Goal: Book appointment/travel/reservation

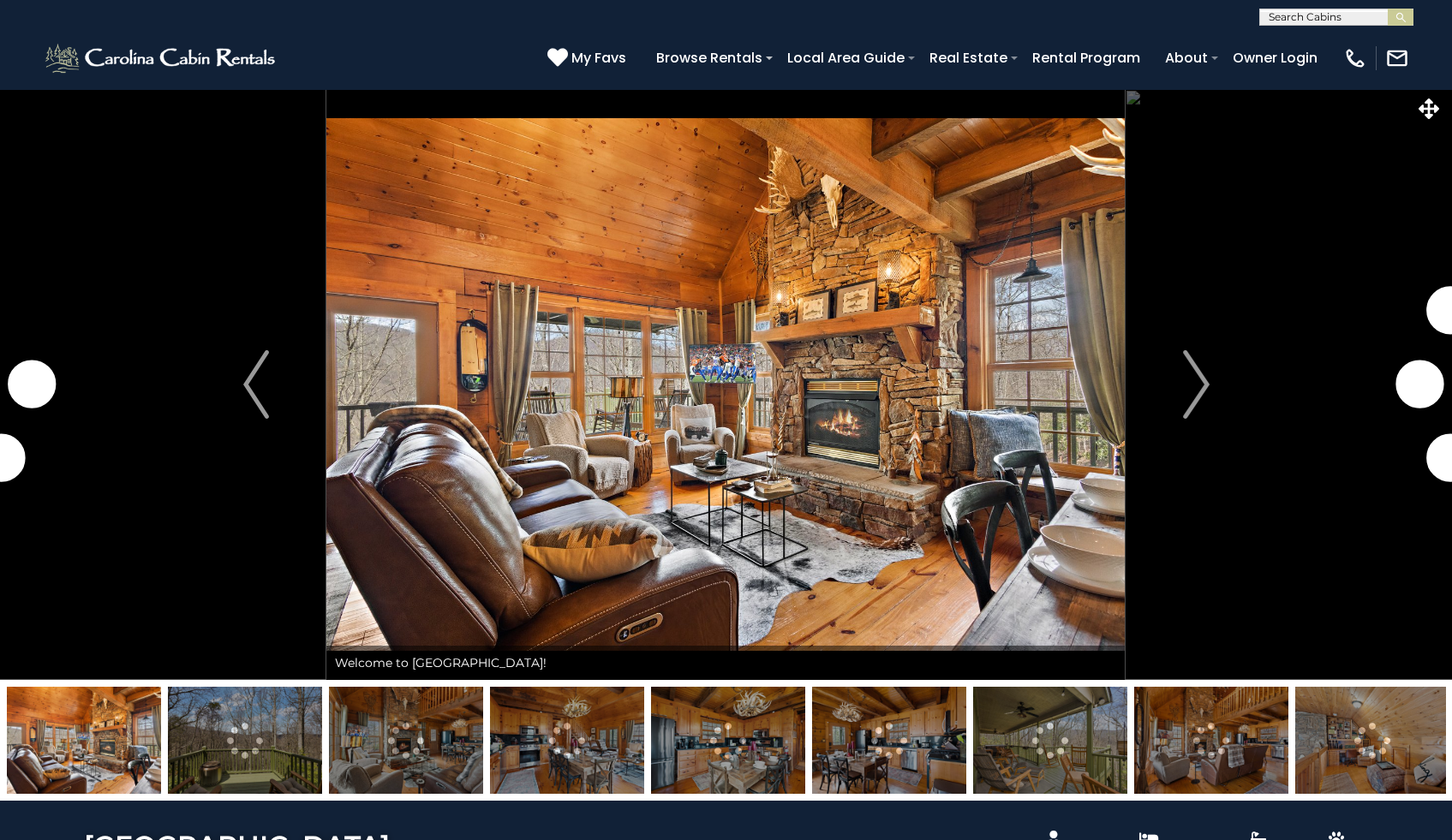
select select "*"
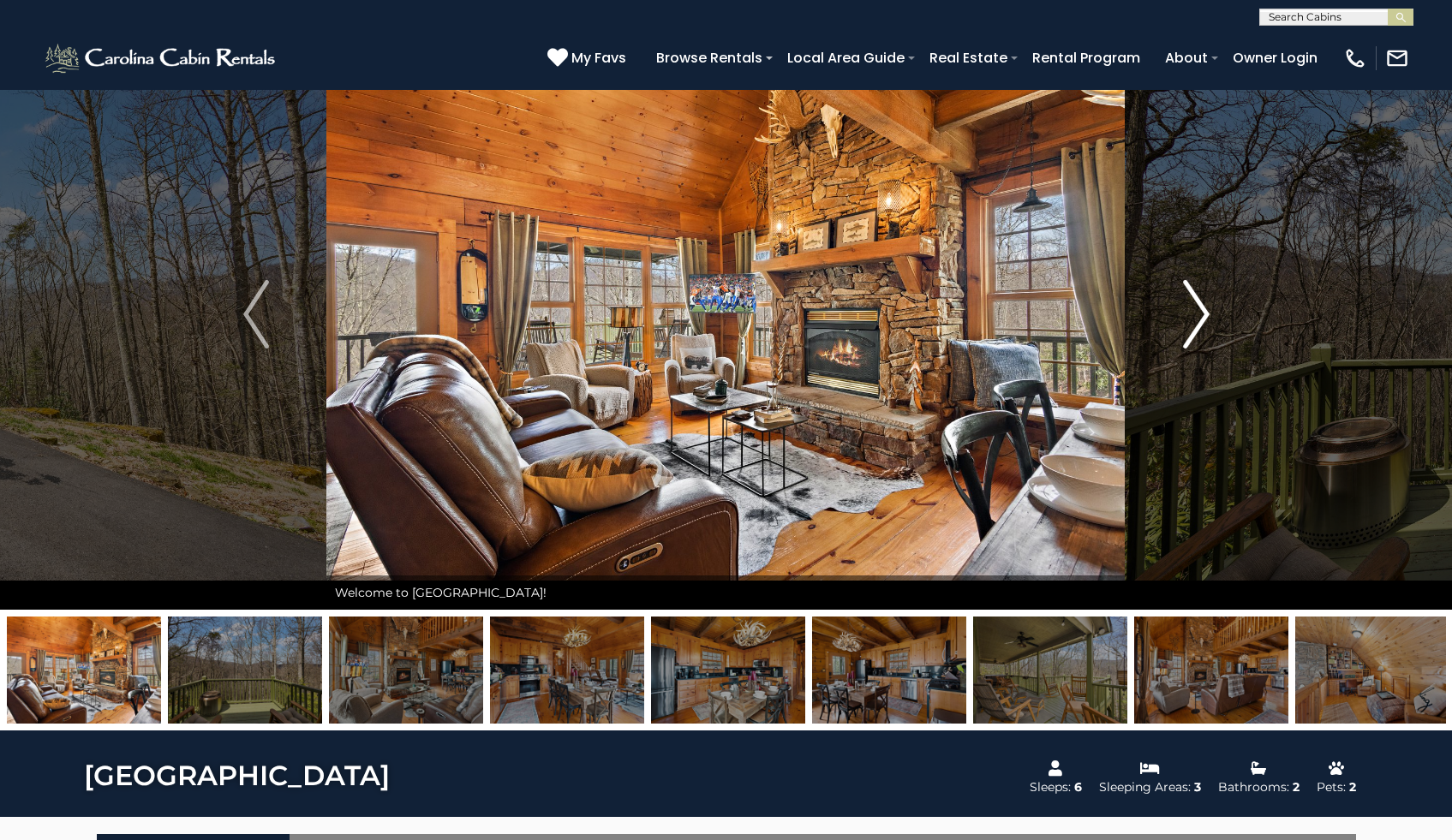
click at [1198, 319] on img "Next" at bounding box center [1196, 314] width 26 height 68
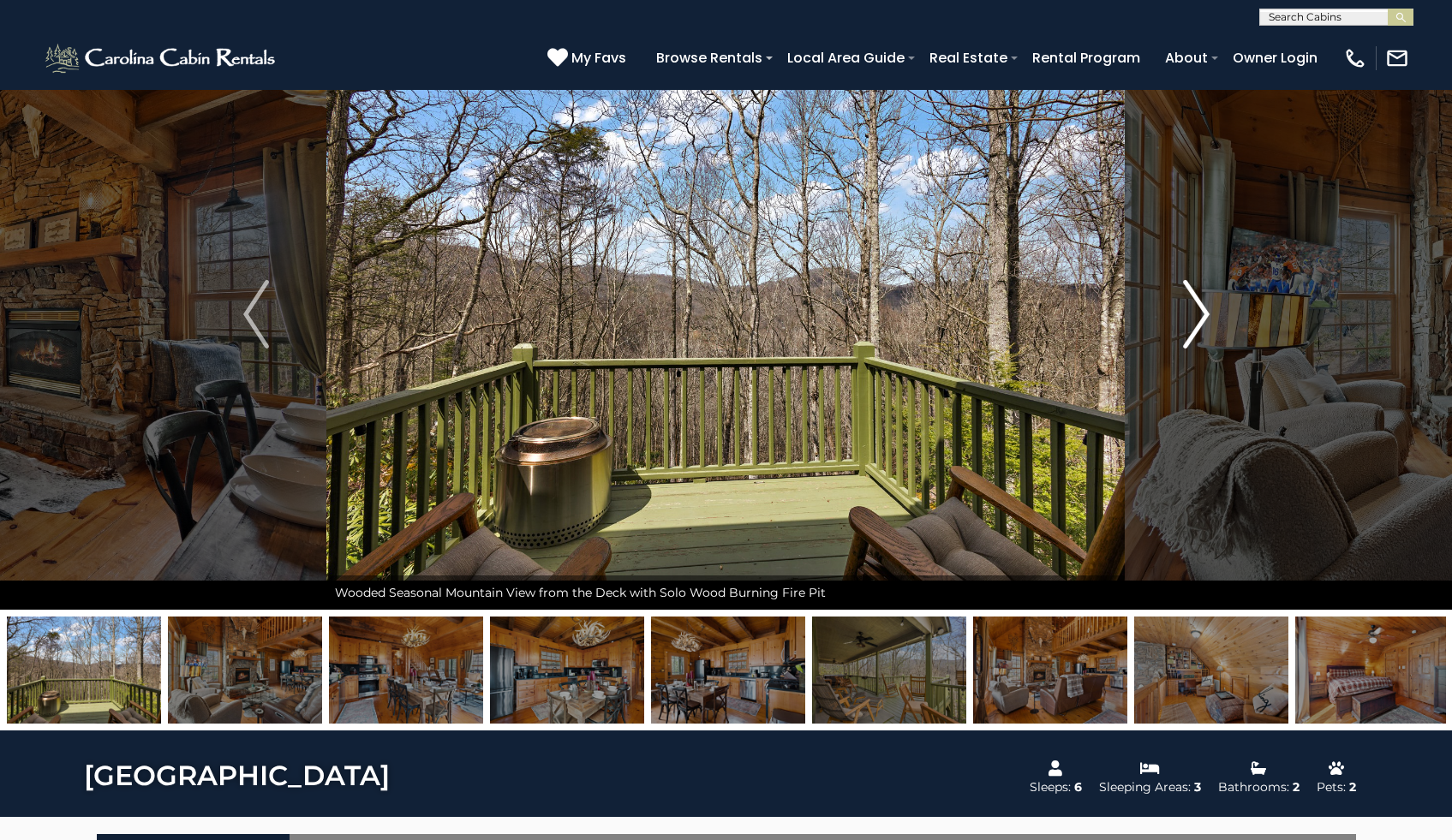
click at [1198, 319] on img "Next" at bounding box center [1196, 314] width 26 height 68
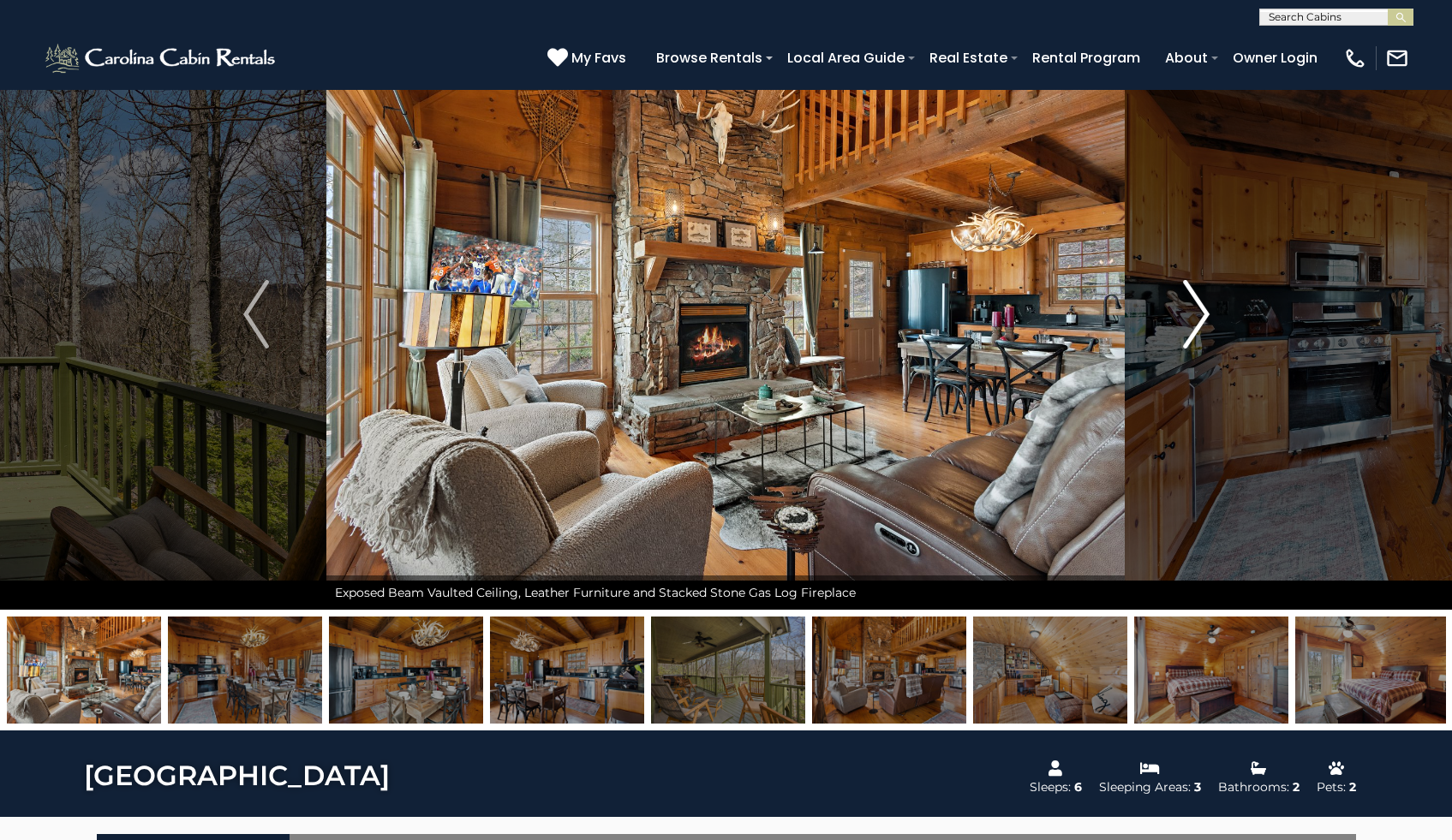
click at [1198, 319] on img "Next" at bounding box center [1196, 314] width 26 height 68
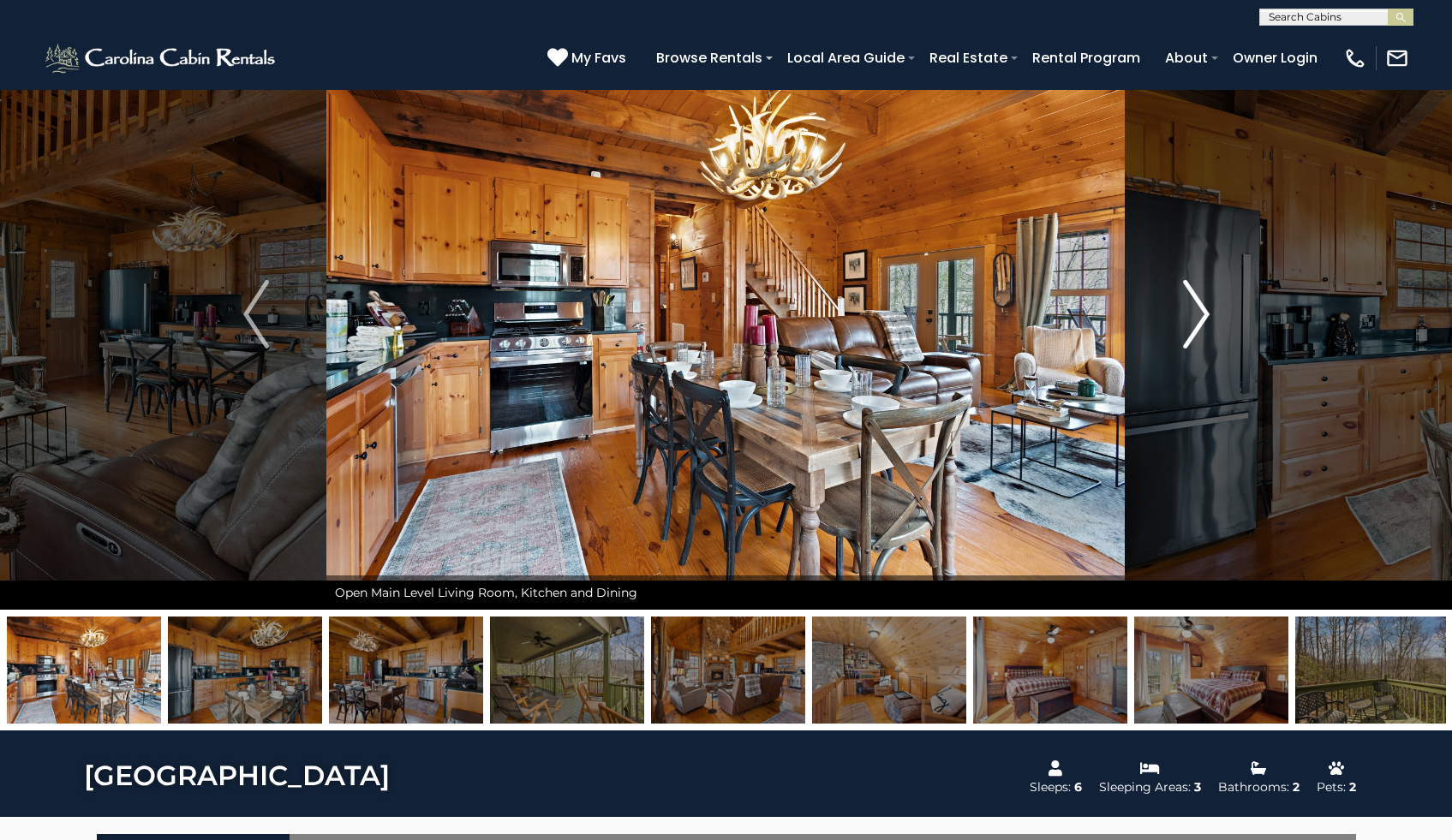
click at [1198, 319] on img "Next" at bounding box center [1196, 314] width 26 height 68
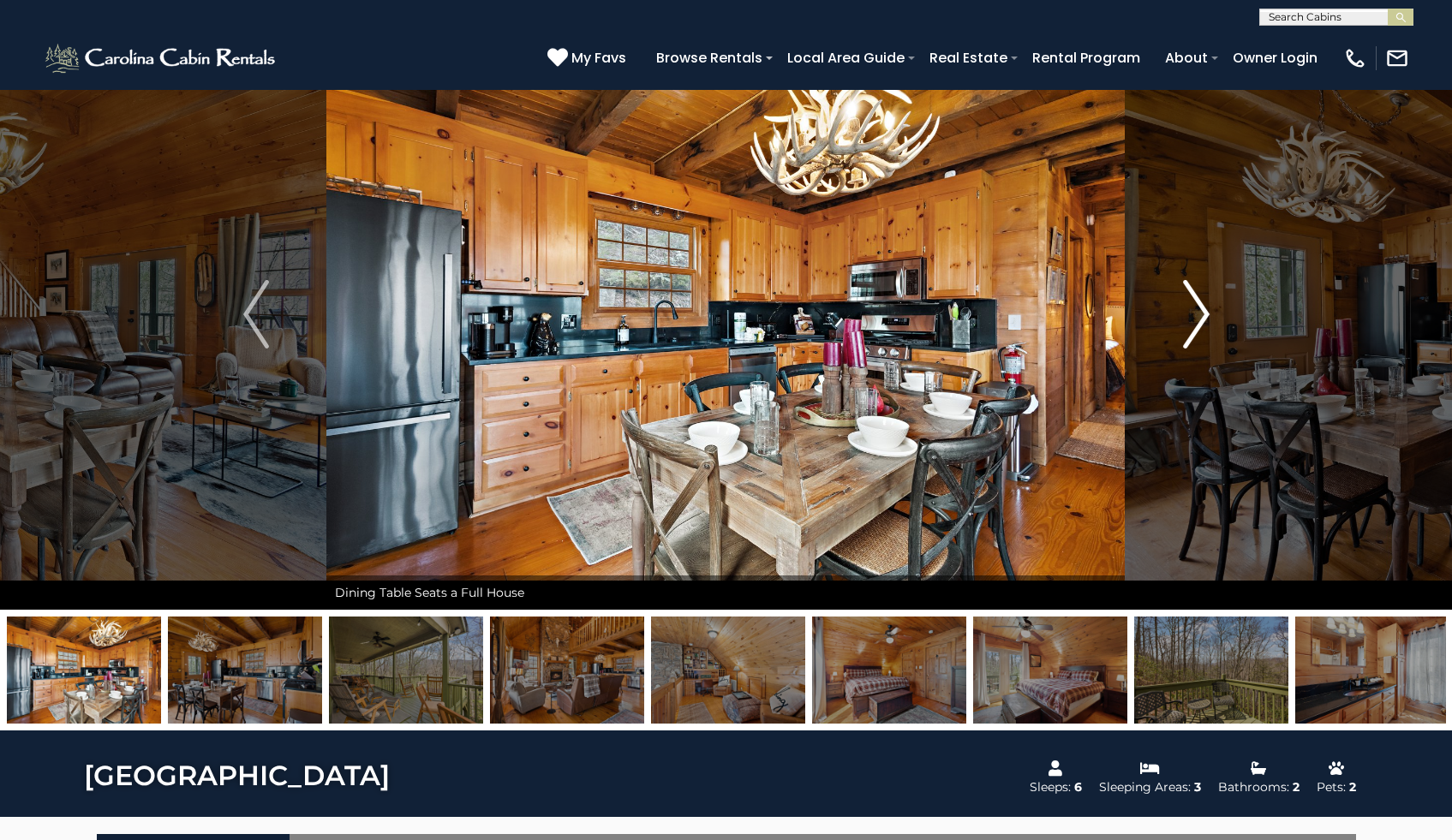
click at [1198, 319] on img "Next" at bounding box center [1196, 314] width 26 height 68
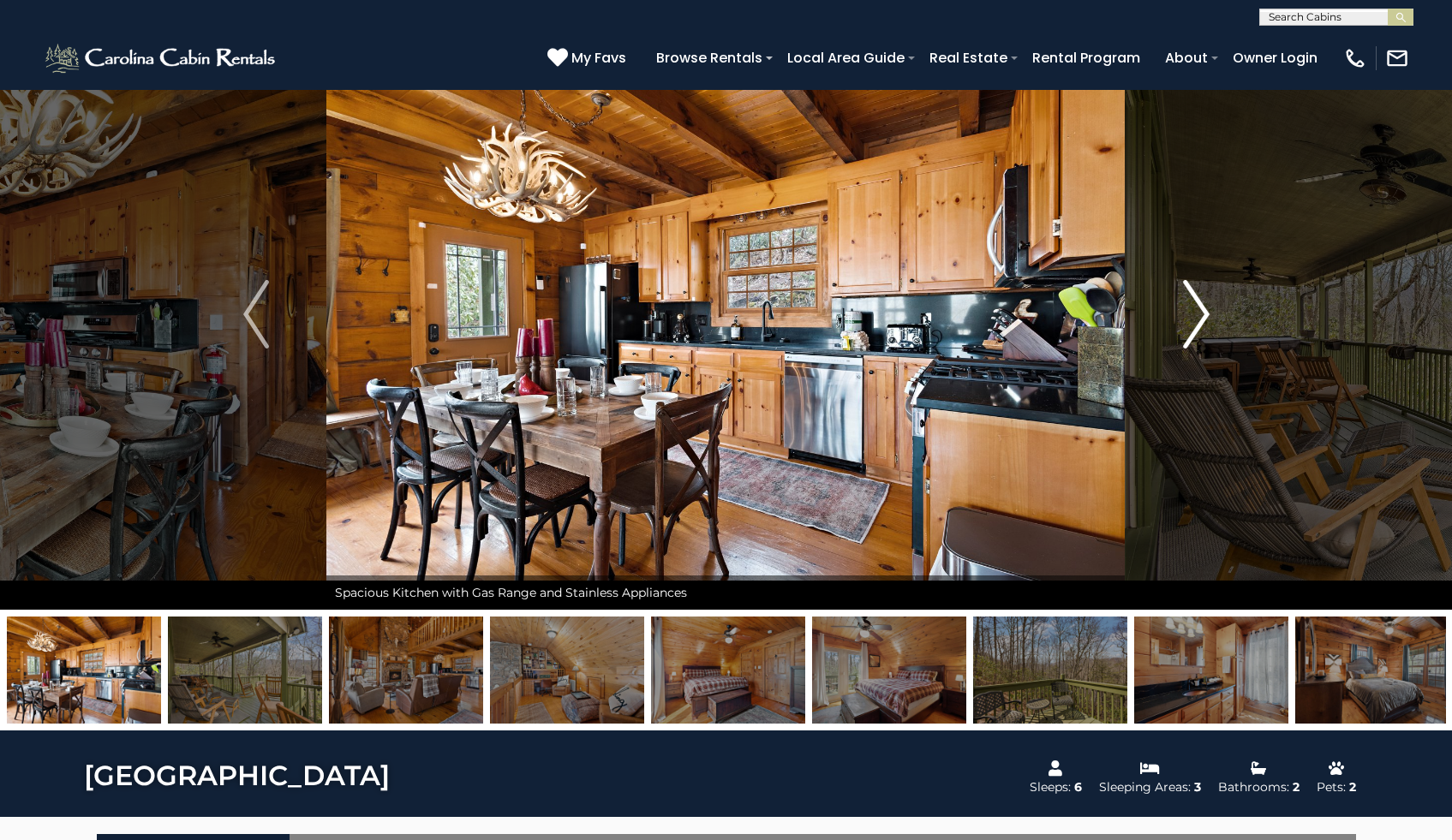
click at [1198, 319] on img "Next" at bounding box center [1196, 314] width 26 height 68
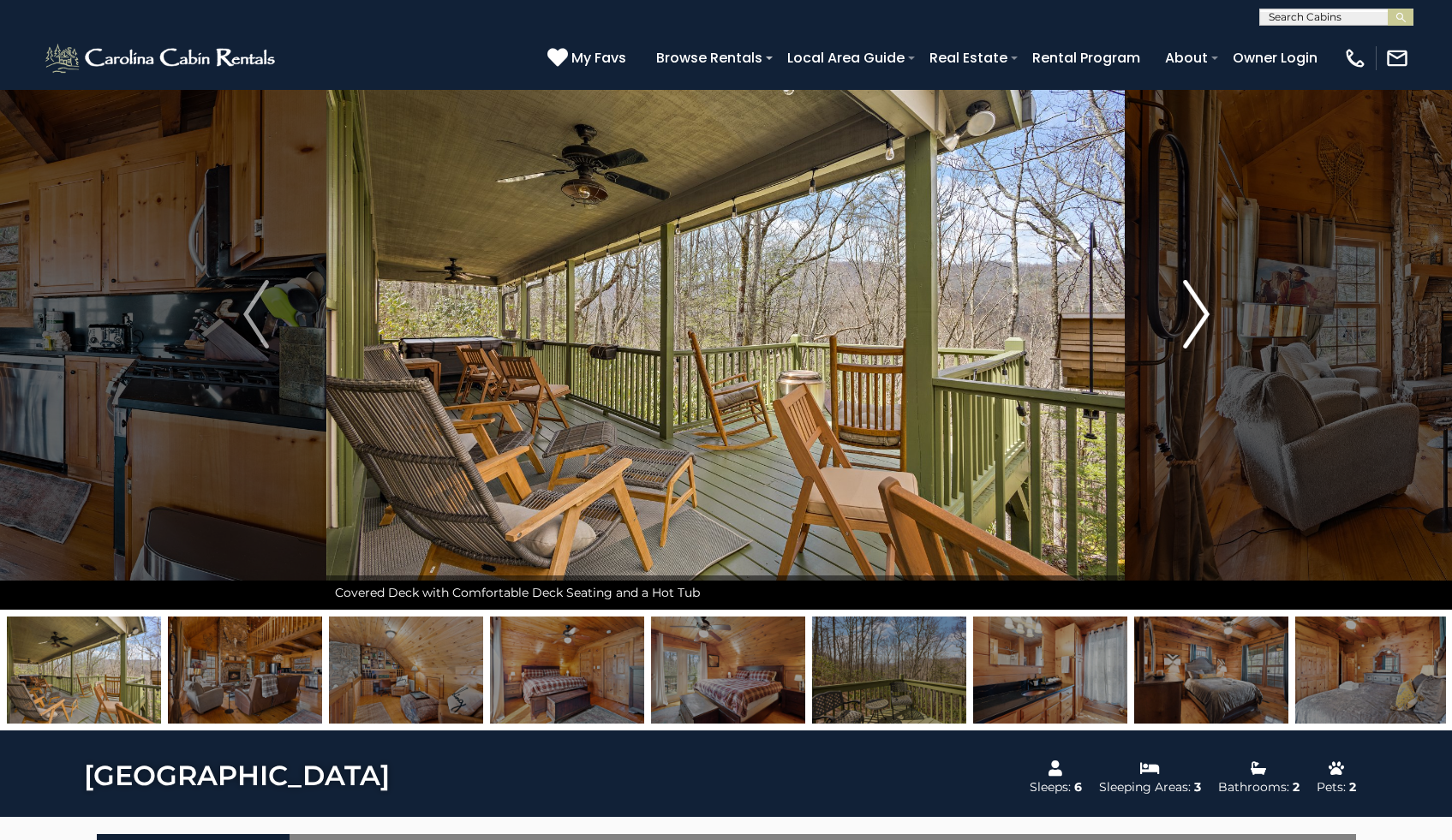
click at [1198, 319] on img "Next" at bounding box center [1196, 314] width 26 height 68
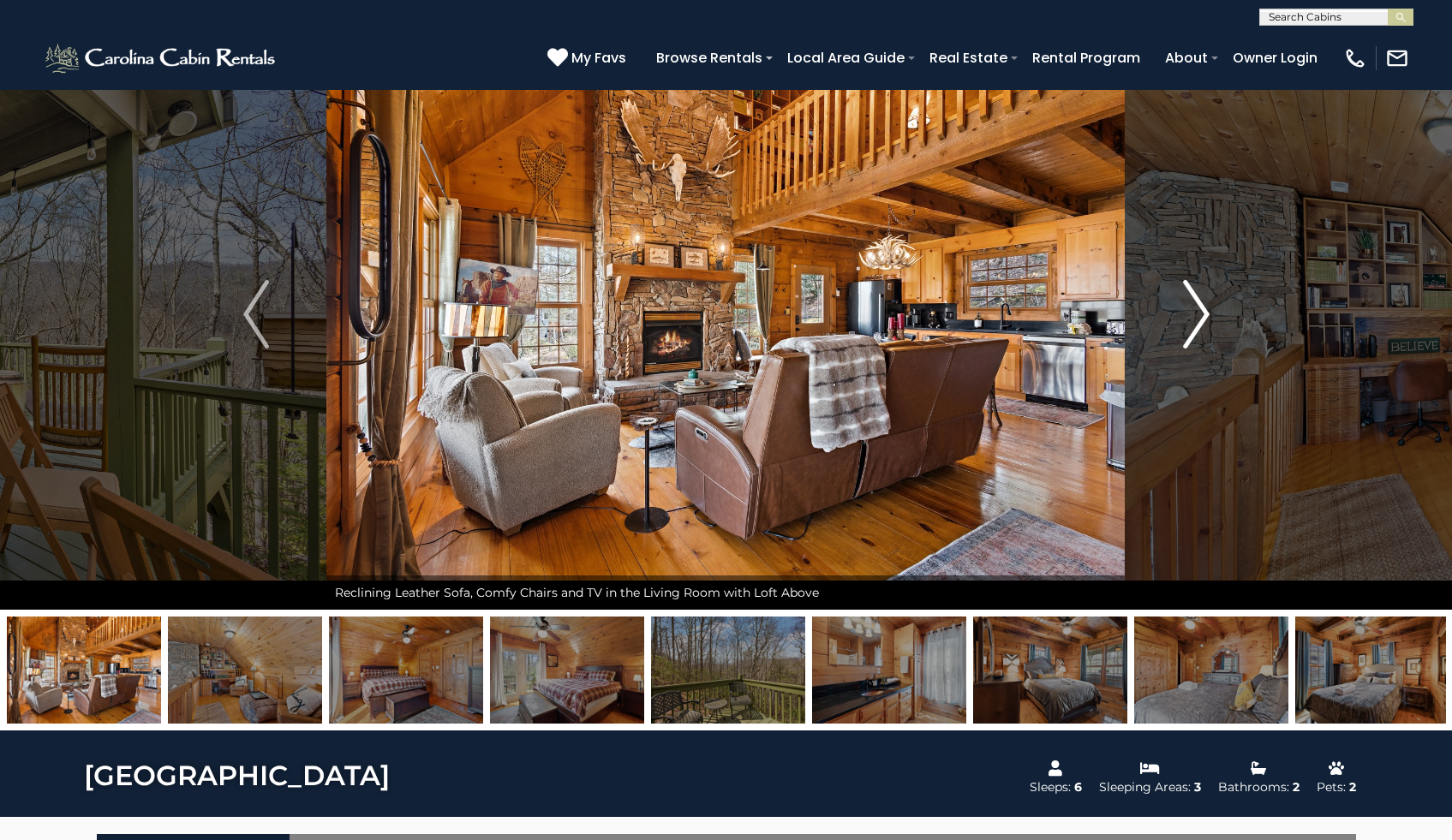
click at [1198, 319] on img "Next" at bounding box center [1196, 314] width 26 height 68
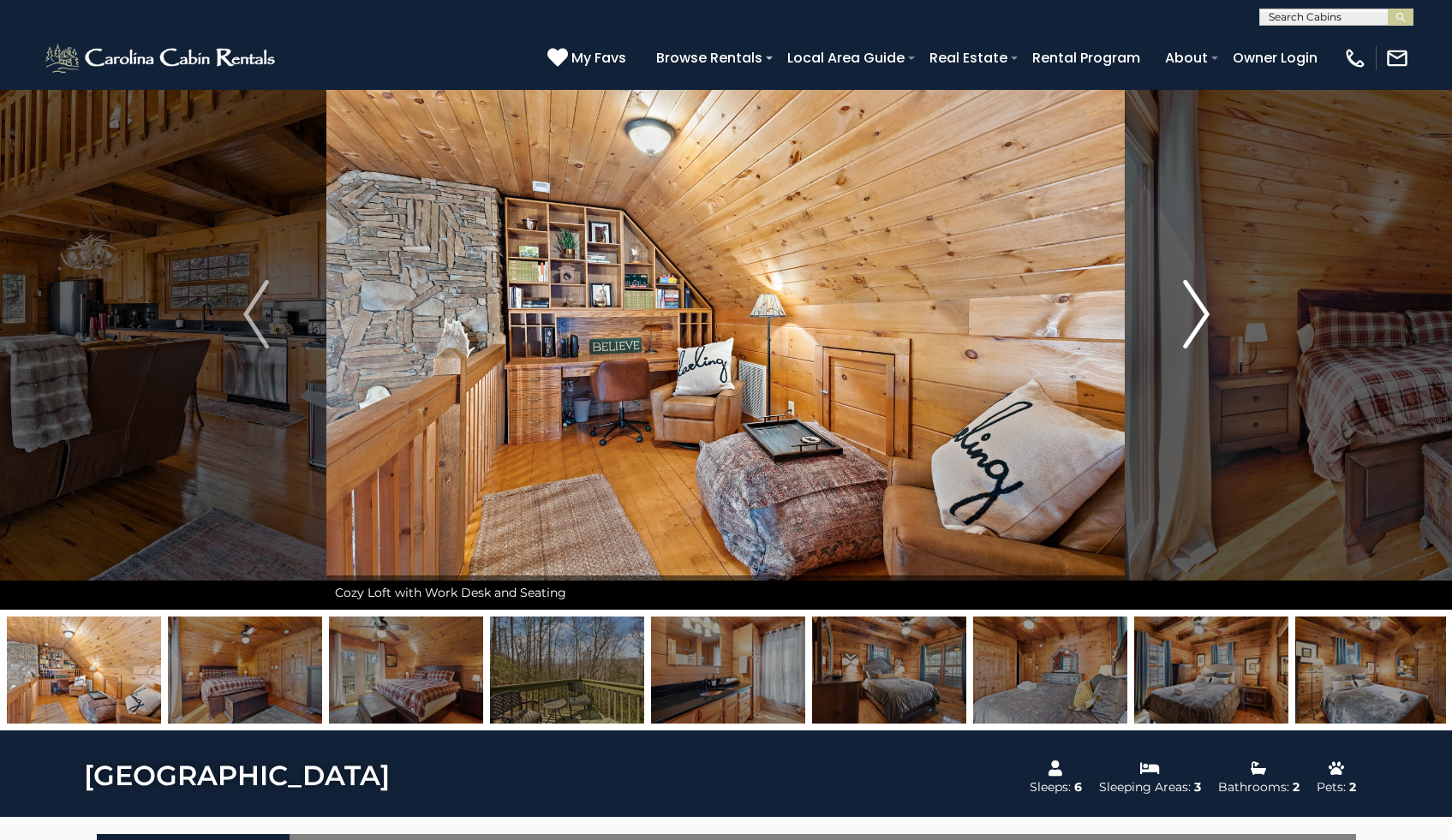
click at [1198, 321] on img "Next" at bounding box center [1196, 314] width 26 height 68
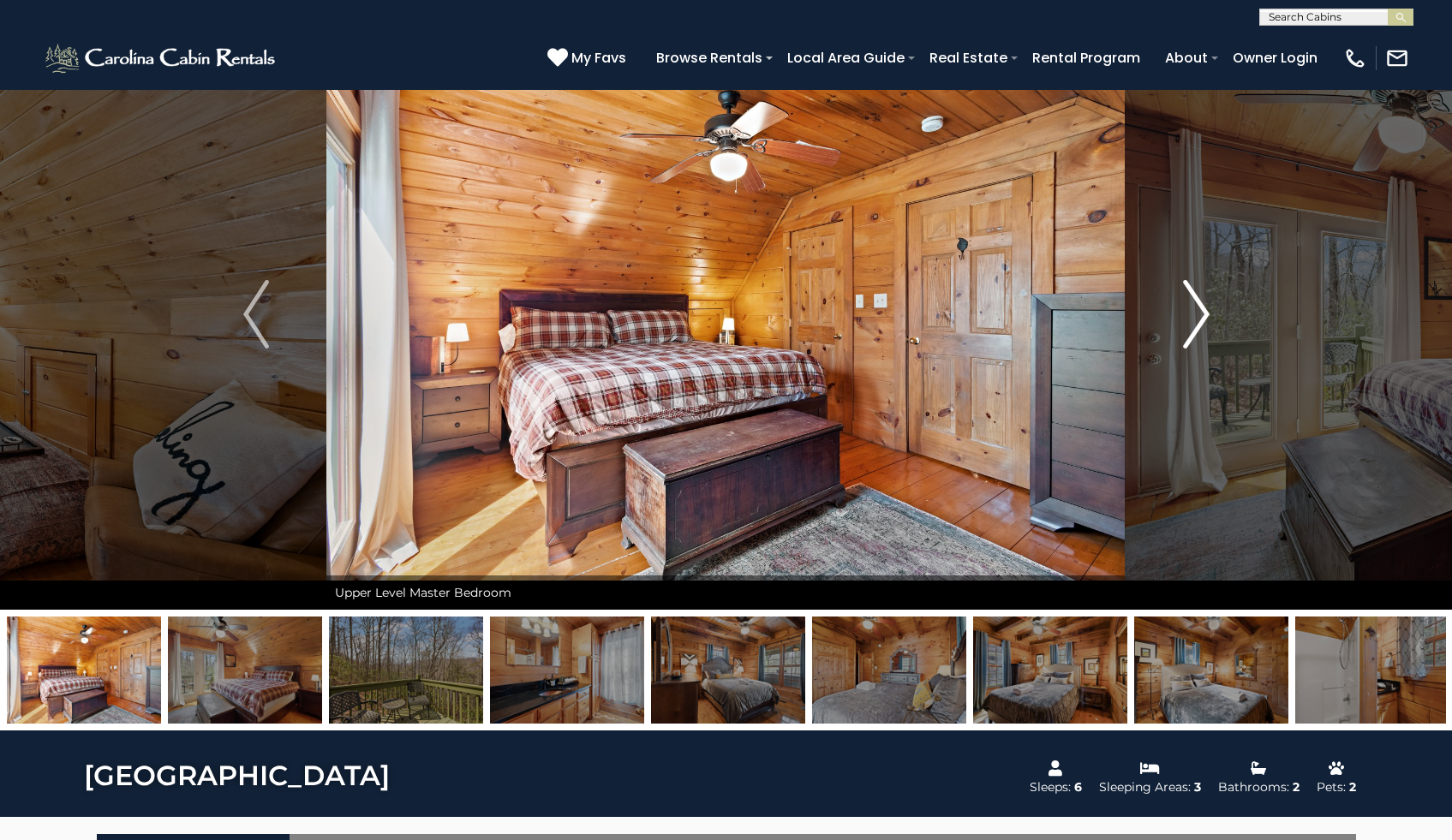
click at [1198, 322] on img "Next" at bounding box center [1196, 314] width 26 height 68
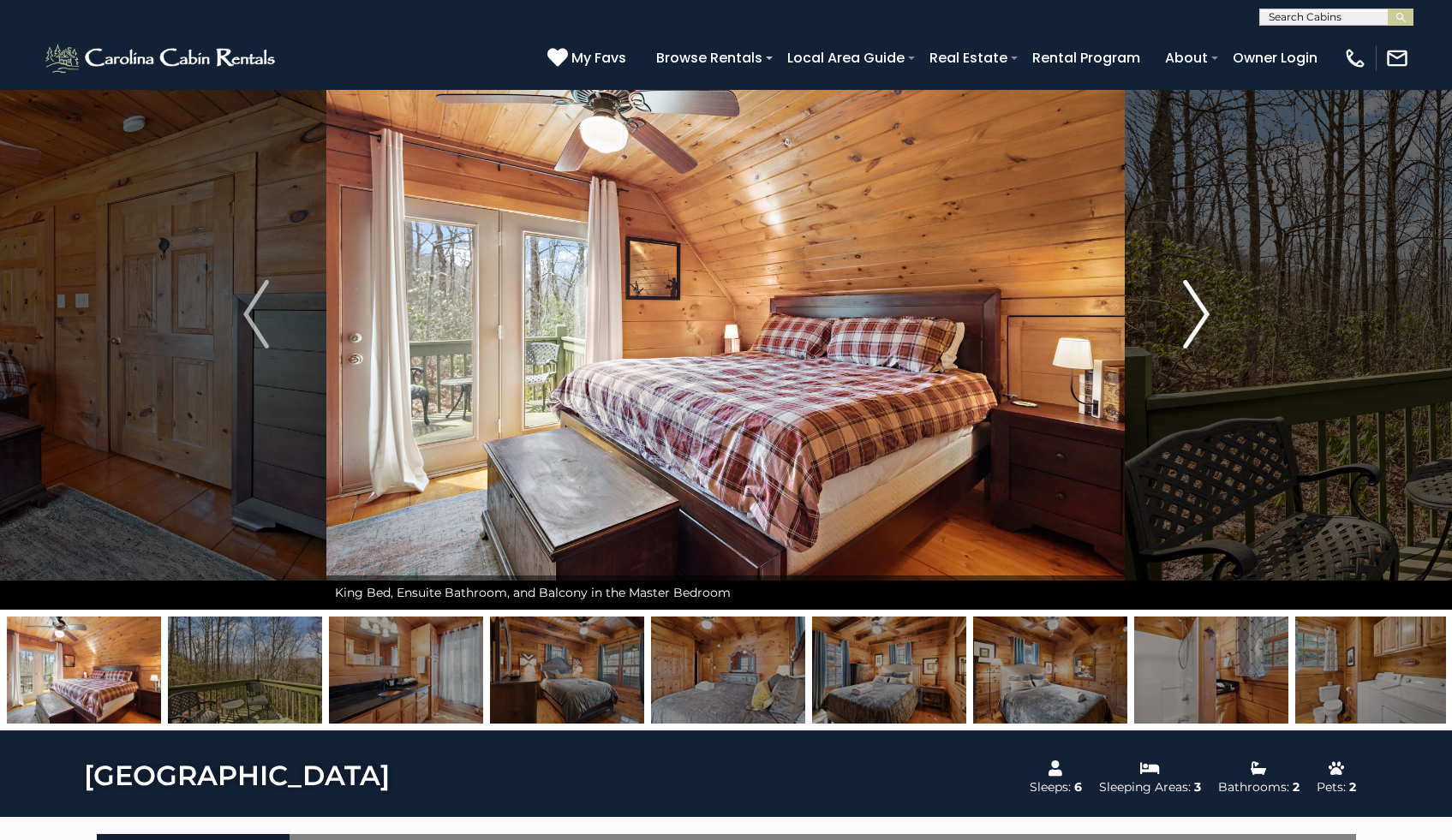
click at [1198, 322] on img "Next" at bounding box center [1196, 314] width 26 height 68
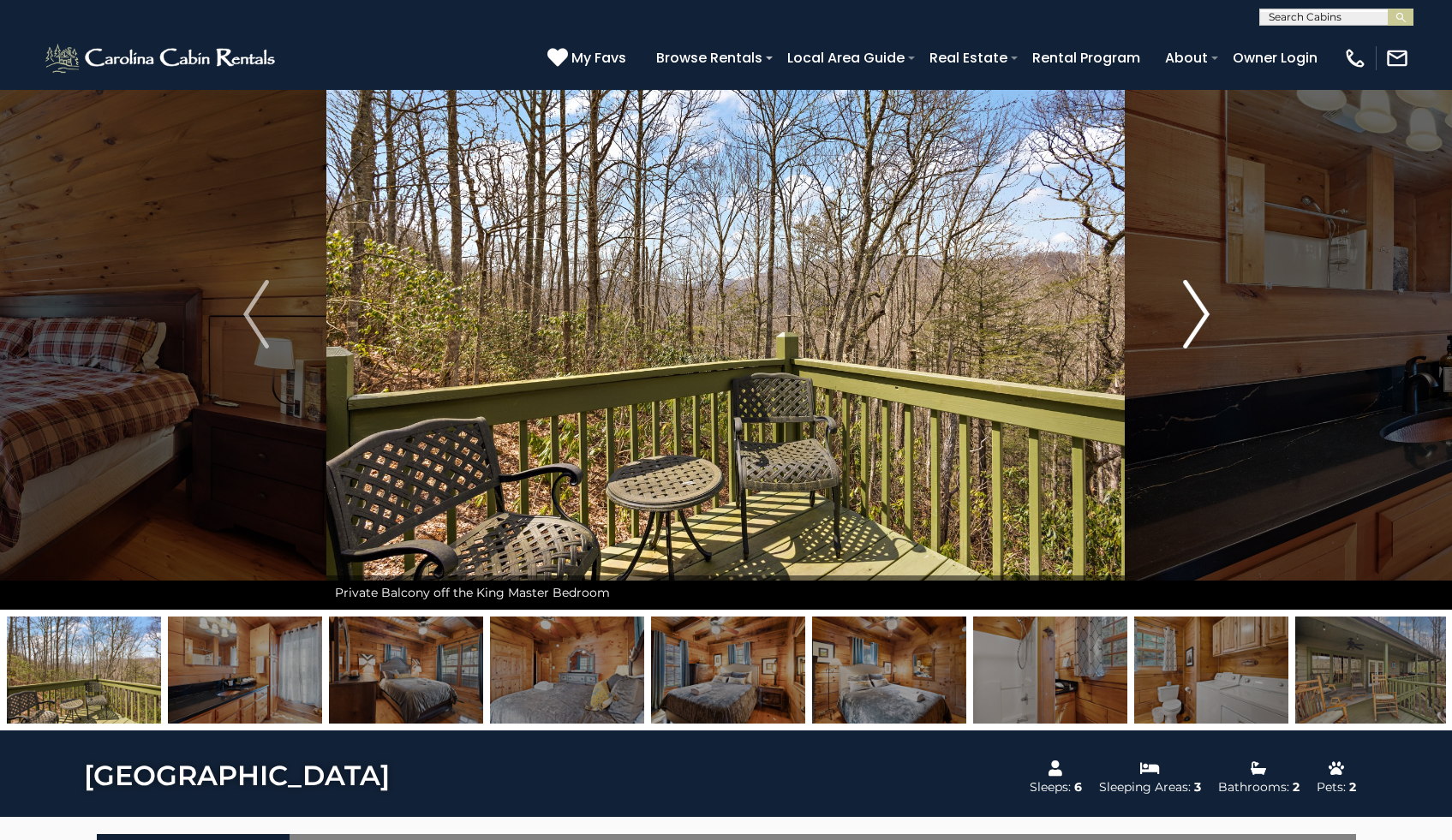
click at [1198, 322] on img "Next" at bounding box center [1196, 314] width 26 height 68
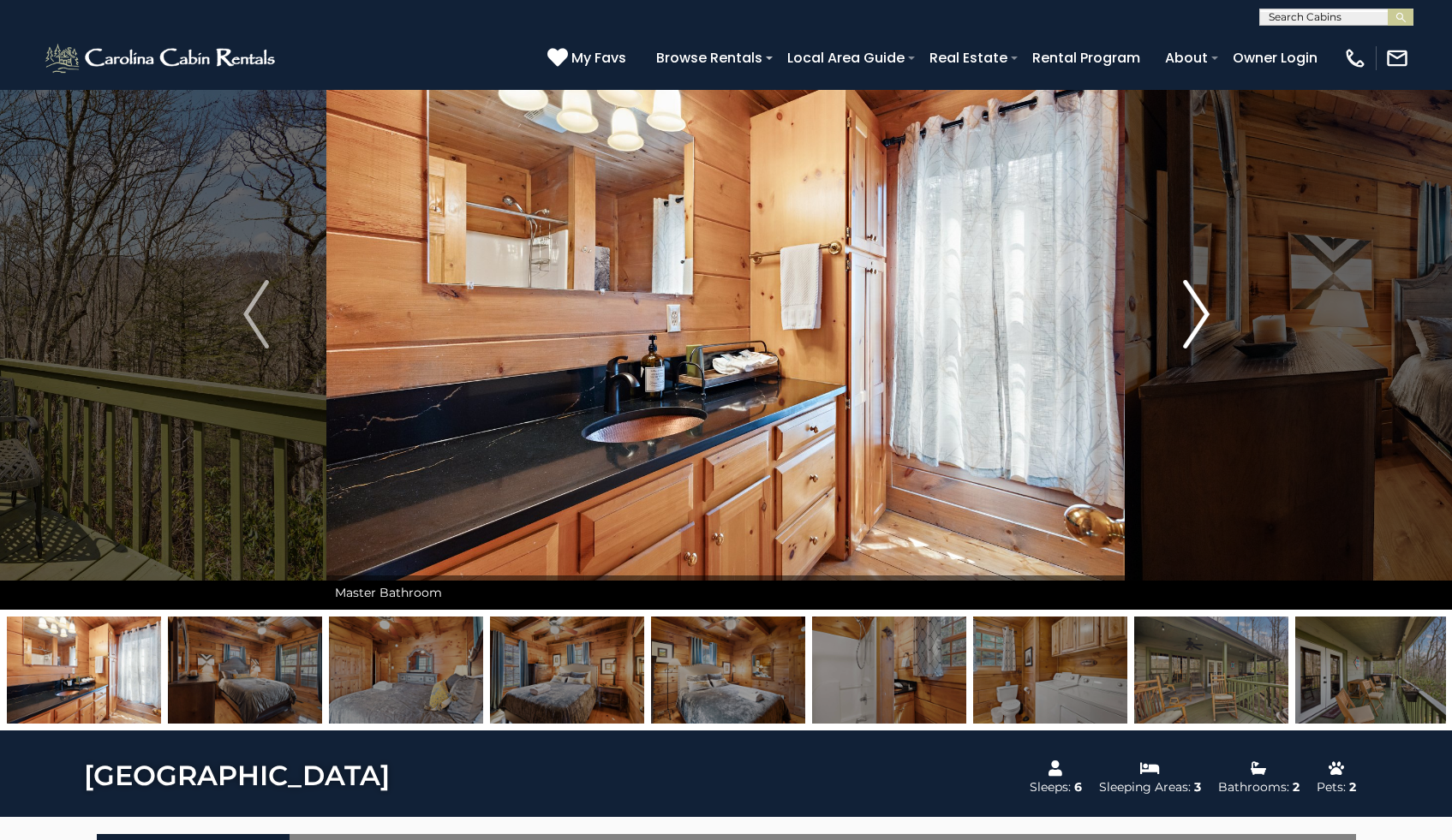
click at [1198, 322] on img "Next" at bounding box center [1196, 314] width 26 height 68
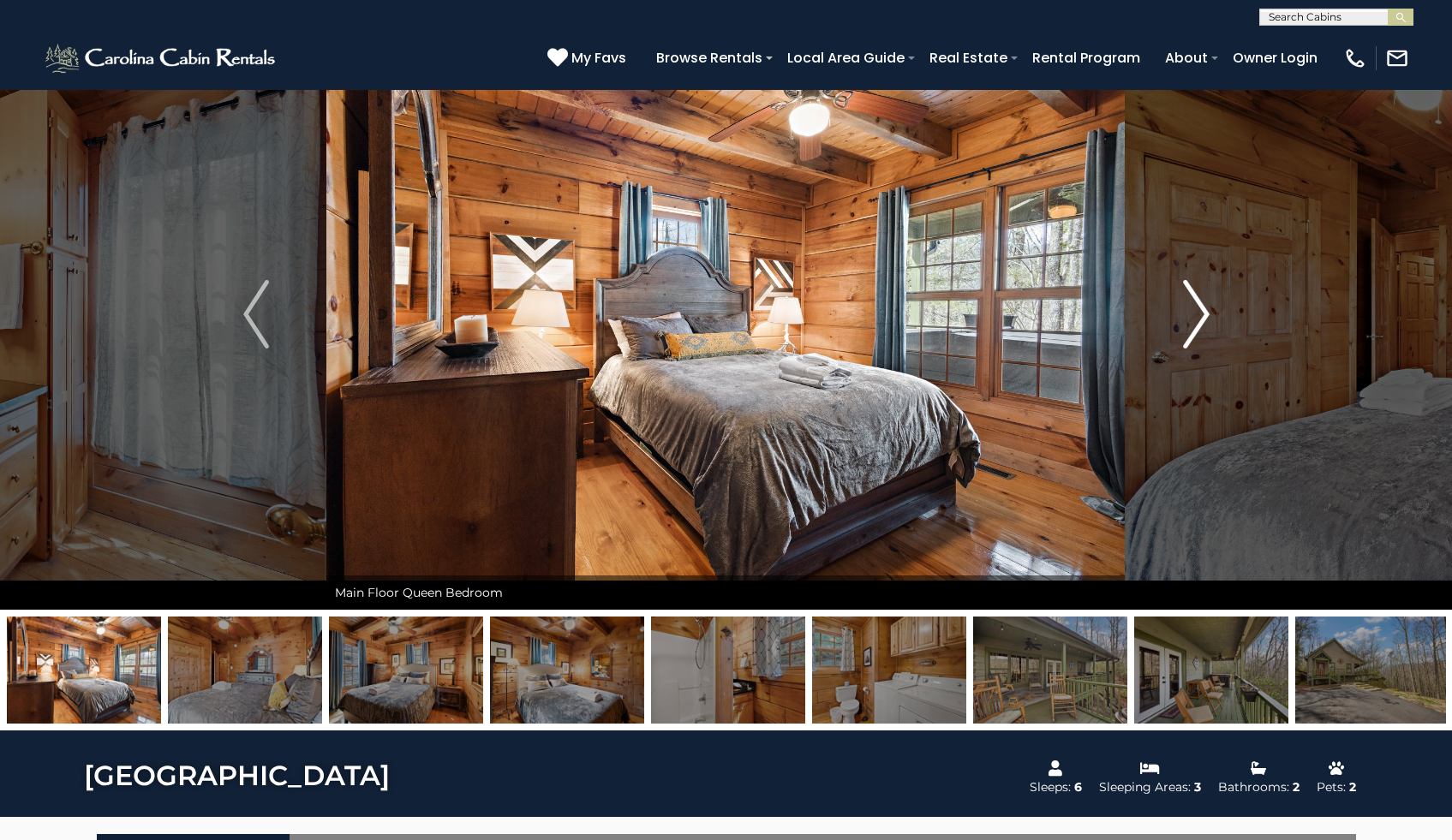
click at [1198, 322] on img "Next" at bounding box center [1196, 314] width 26 height 68
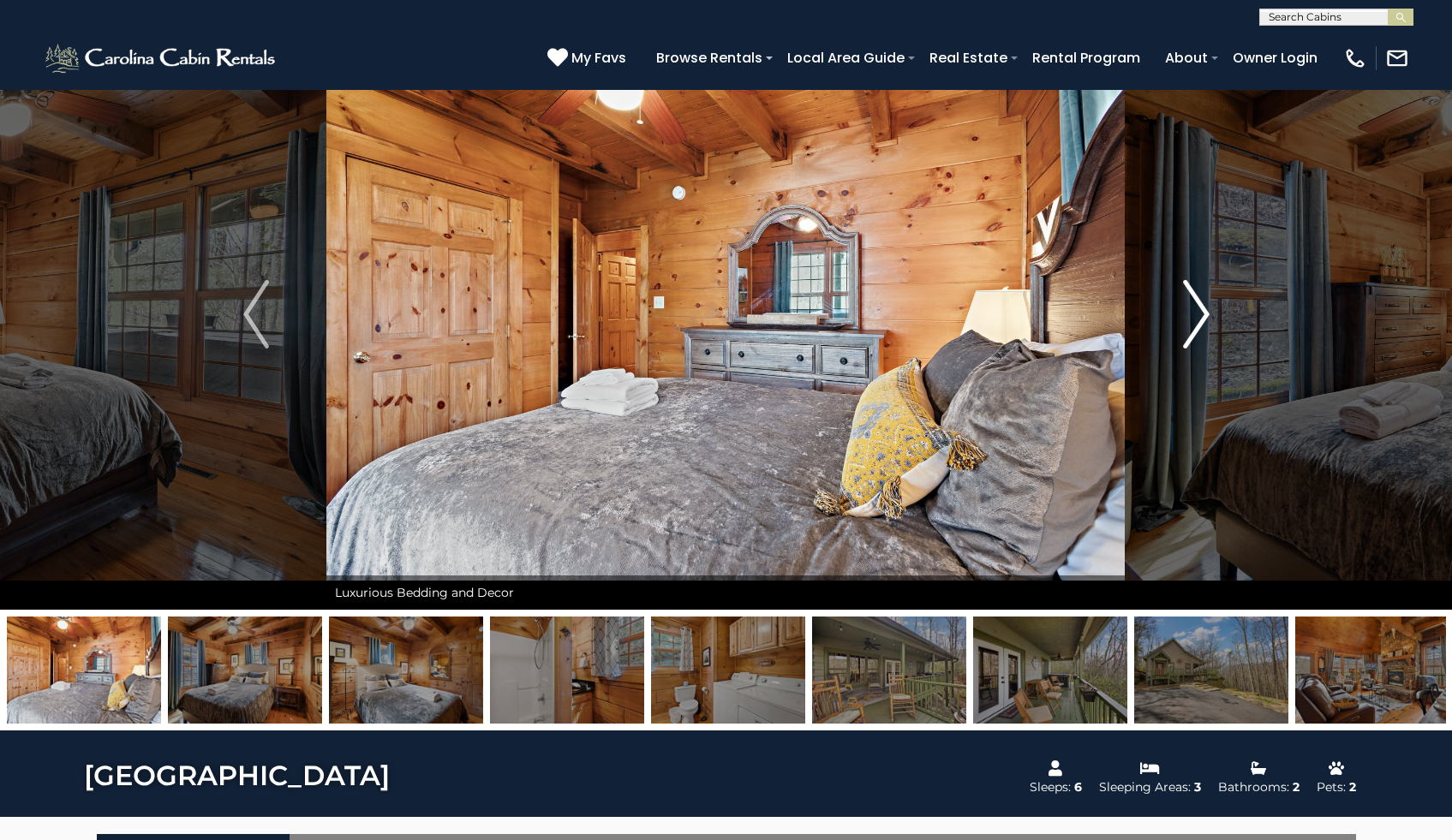
click at [1198, 323] on img "Next" at bounding box center [1196, 314] width 26 height 68
